Goal: Use online tool/utility: Utilize a website feature to perform a specific function

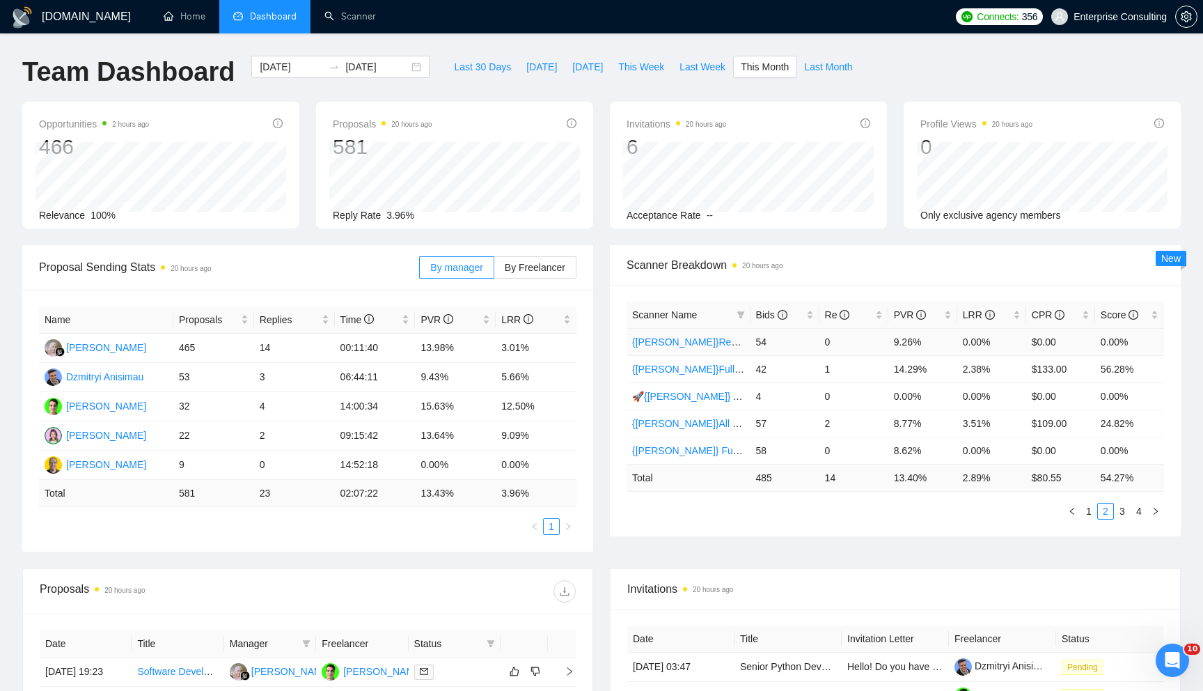
click at [671, 344] on link "{[PERSON_NAME]}React/Next.js/Node.js (Long-term, All Niches)" at bounding box center [773, 341] width 282 height 11
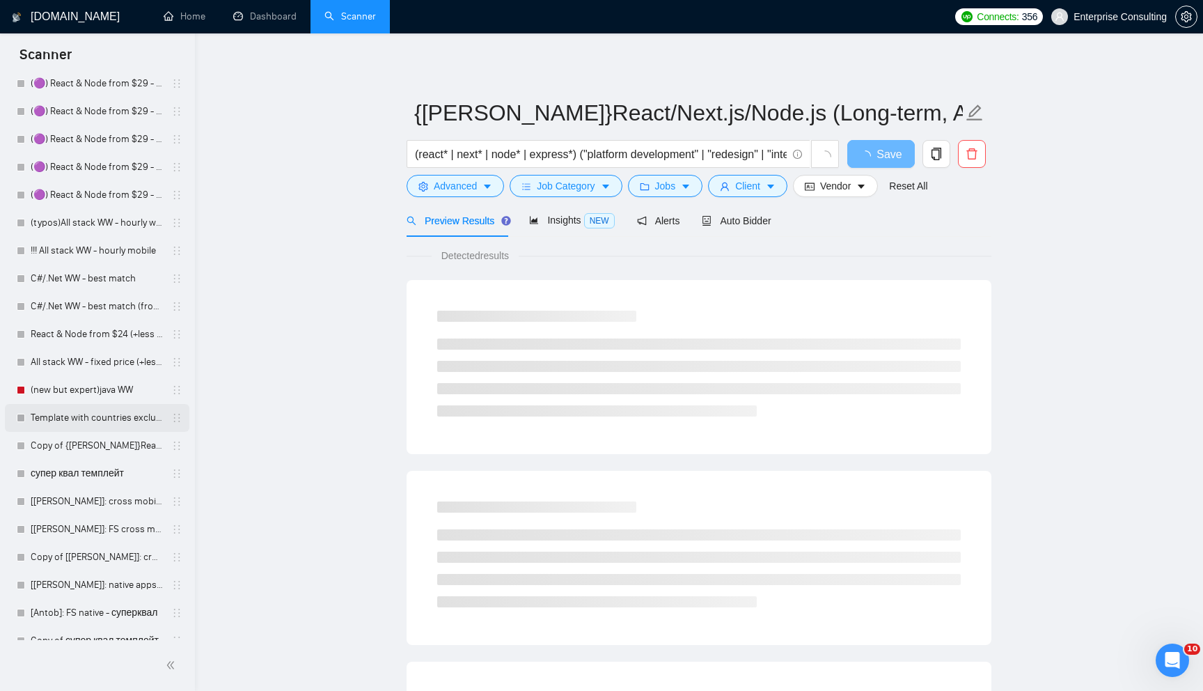
scroll to position [1105, 0]
click at [90, 295] on link "C#/.Net WW - best match (from $0 spent)" at bounding box center [97, 305] width 132 height 28
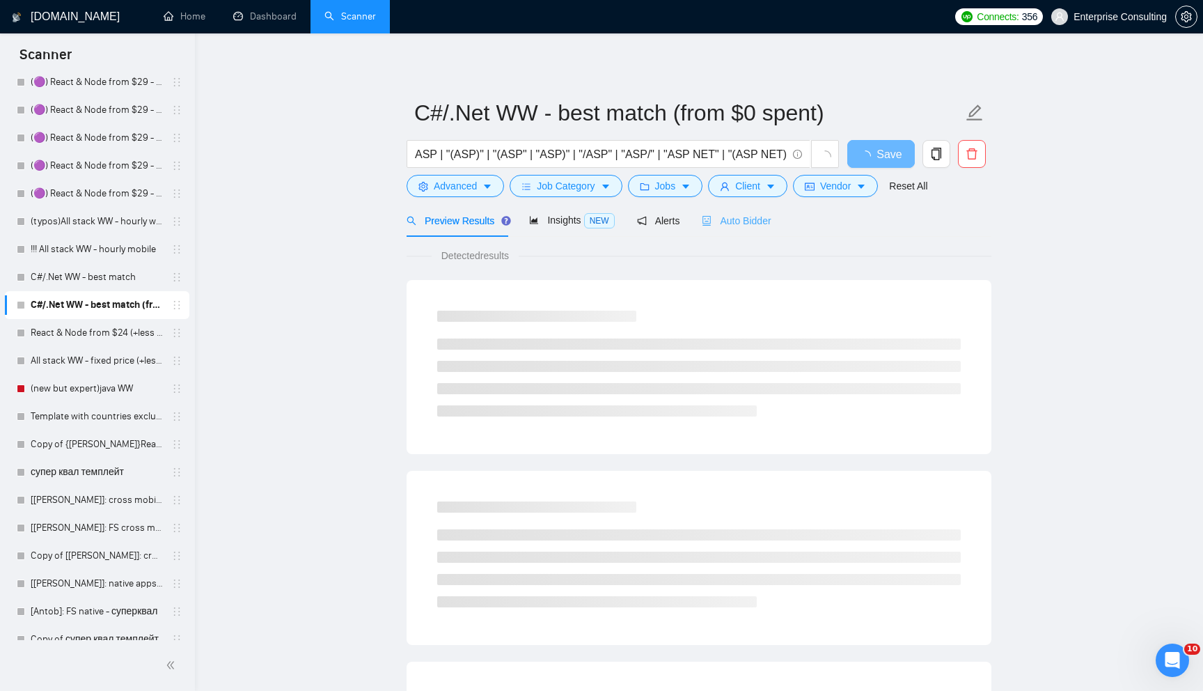
click at [741, 204] on div "Auto Bidder" at bounding box center [736, 220] width 69 height 33
